Goal: Share content

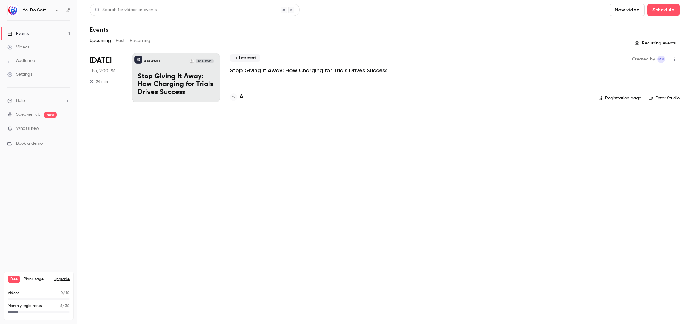
click at [247, 72] on p "Stop Giving It Away: How Charging for Trials Drives Success" at bounding box center [309, 70] width 158 height 7
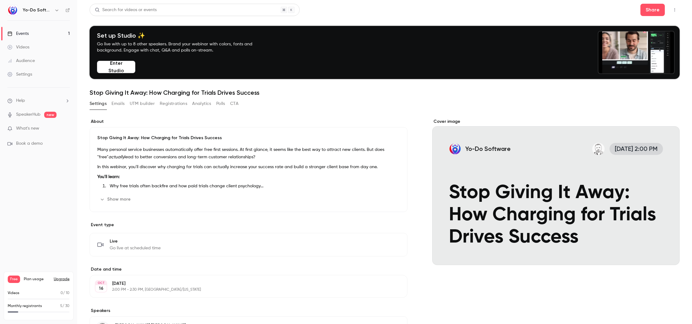
click at [172, 106] on button "Registrations" at bounding box center [173, 104] width 27 height 10
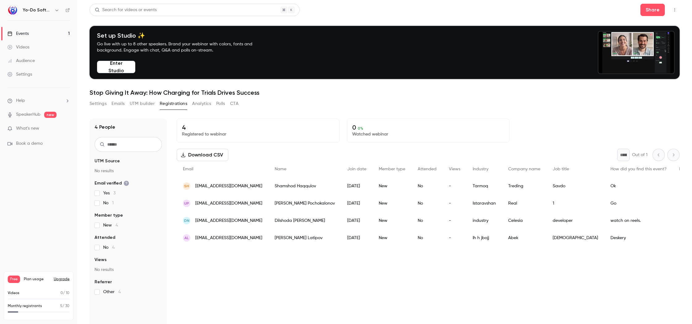
click at [96, 106] on button "Settings" at bounding box center [98, 104] width 17 height 10
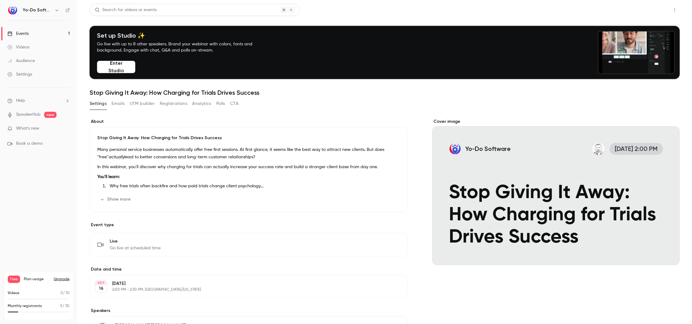
click at [652, 8] on button "Share" at bounding box center [652, 10] width 24 height 12
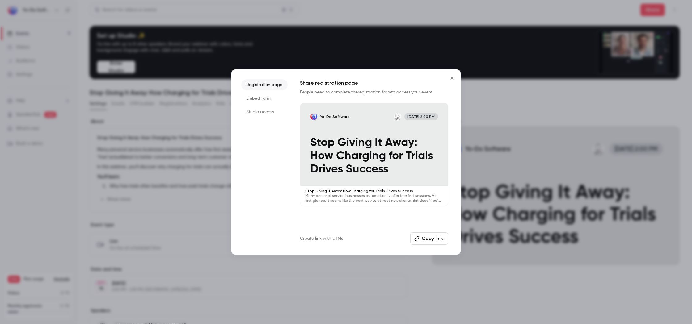
click at [429, 241] on button "Copy link" at bounding box center [429, 239] width 38 height 12
